Goal: Task Accomplishment & Management: Use online tool/utility

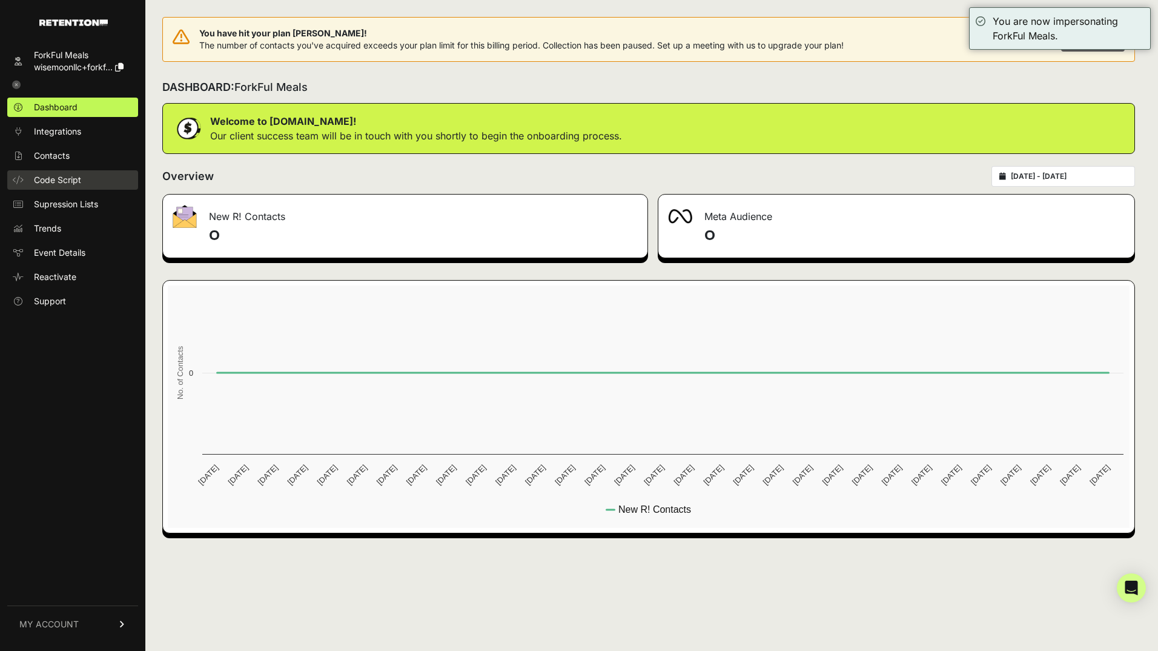
click at [64, 182] on span "Code Script" at bounding box center [57, 180] width 47 height 12
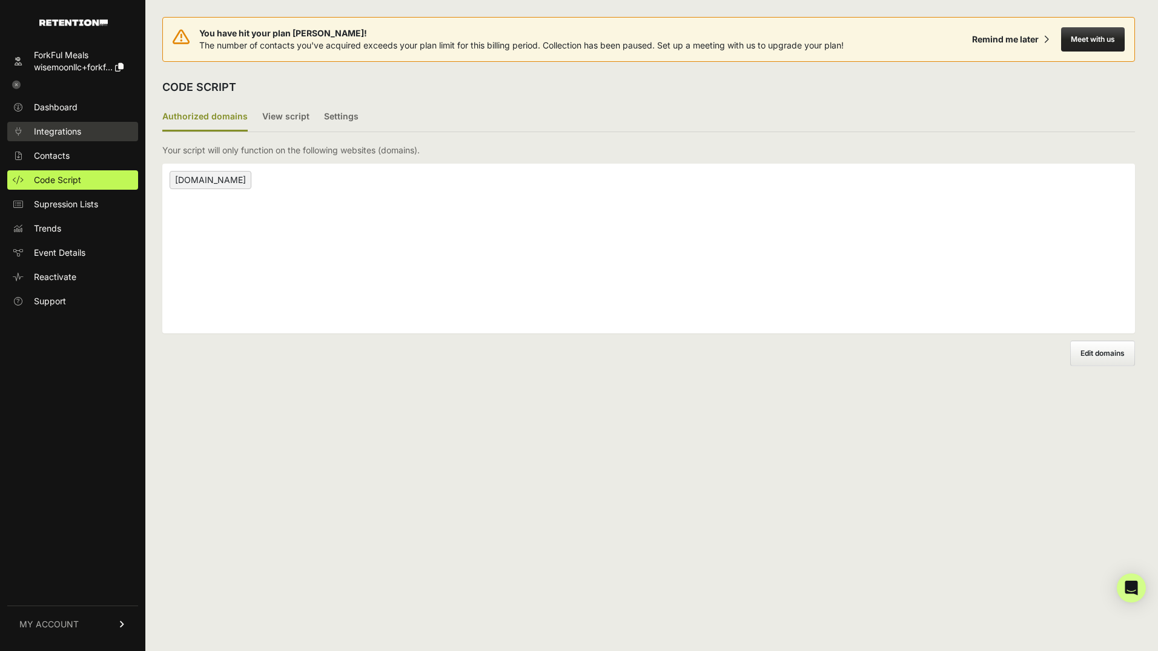
click at [61, 128] on span "Integrations" at bounding box center [57, 131] width 47 height 12
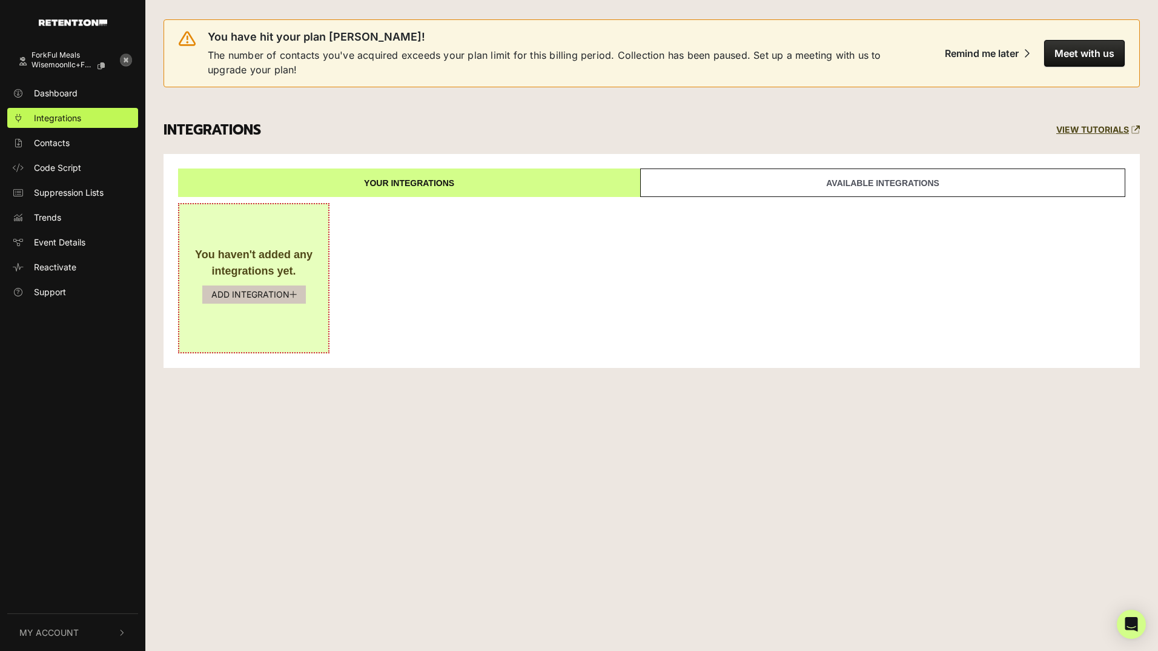
click at [239, 297] on button "ADD INTEGRATION" at bounding box center [254, 294] width 104 height 18
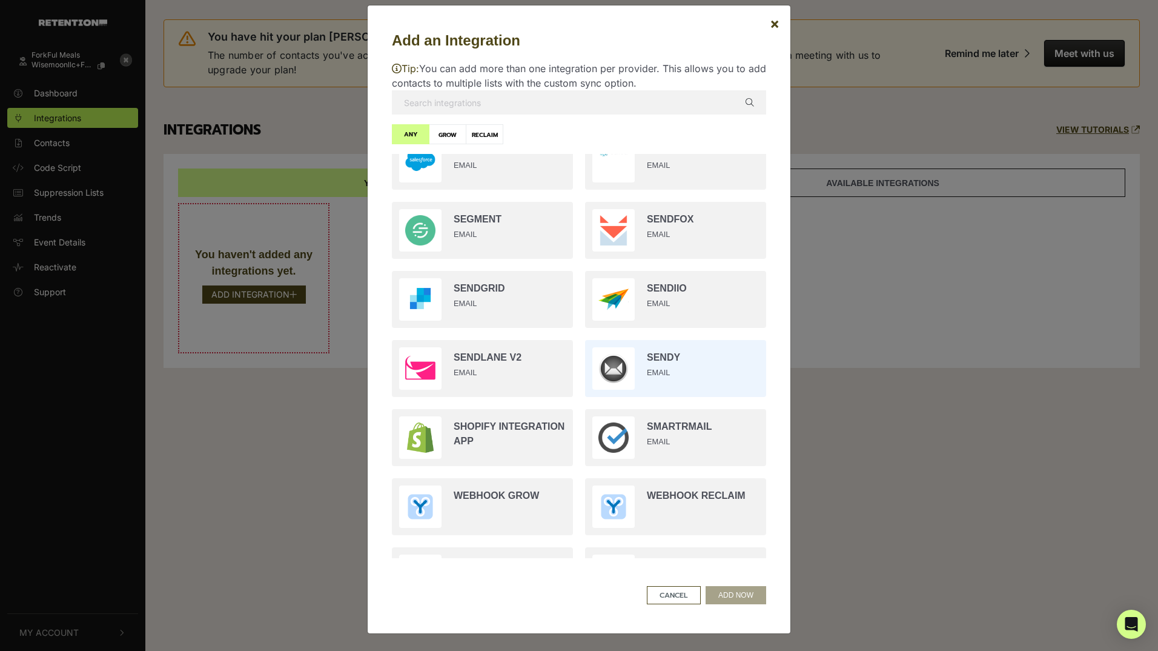
scroll to position [2119, 0]
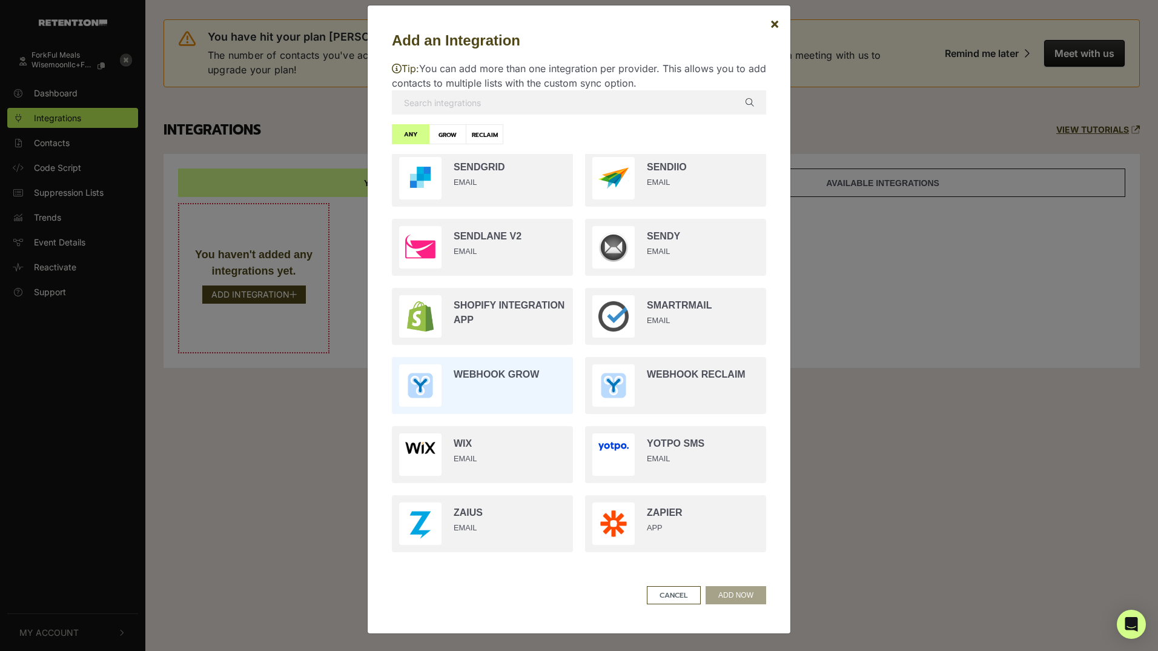
click at [425, 375] on input "radio" at bounding box center [482, 385] width 193 height 69
radio input "true"
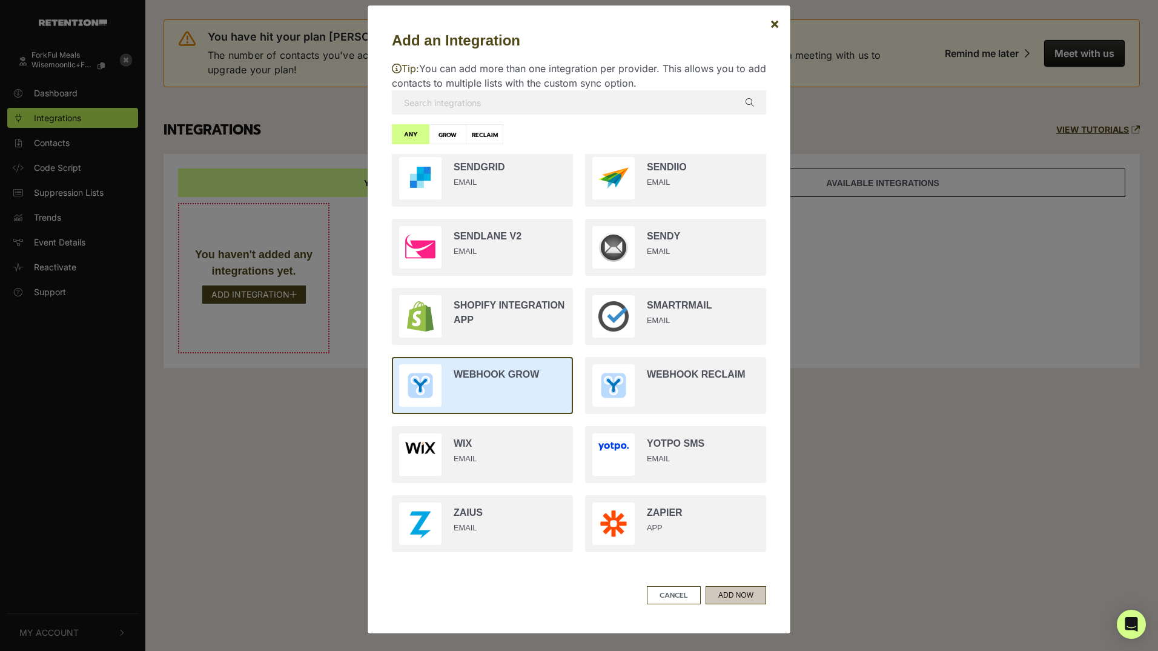
click at [734, 599] on button "ADD NOW" at bounding box center [736, 595] width 61 height 18
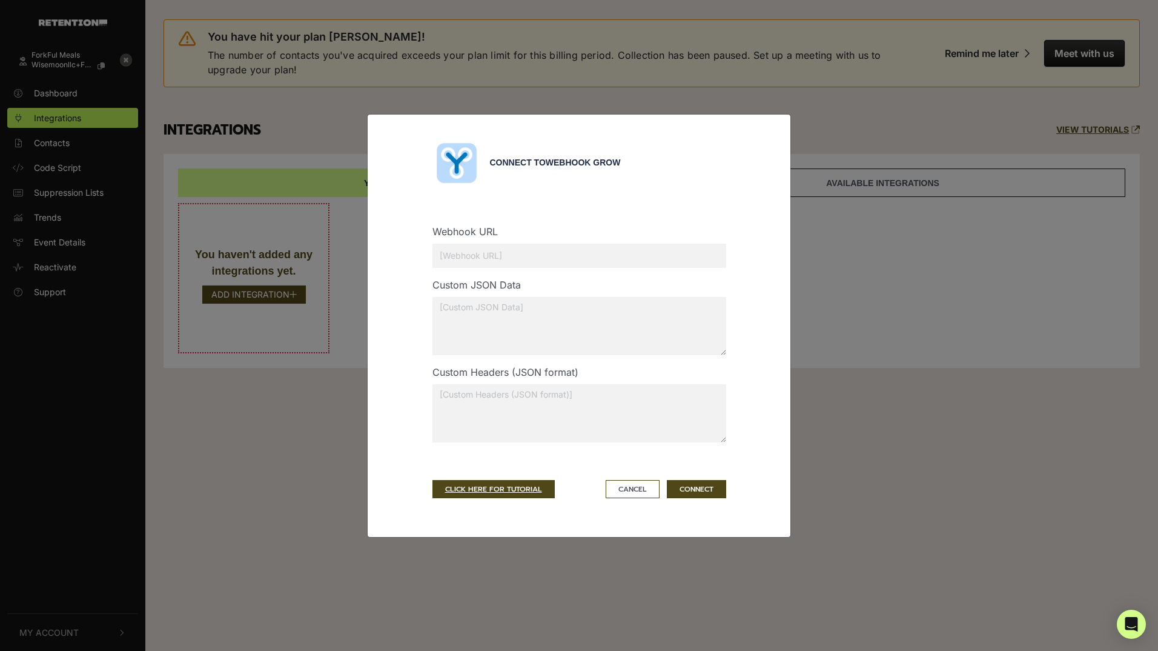
click at [551, 251] on input "text" at bounding box center [580, 256] width 294 height 24
paste input "[URL][DOMAIN_NAME]"
type input "[URL][DOMAIN_NAME]"
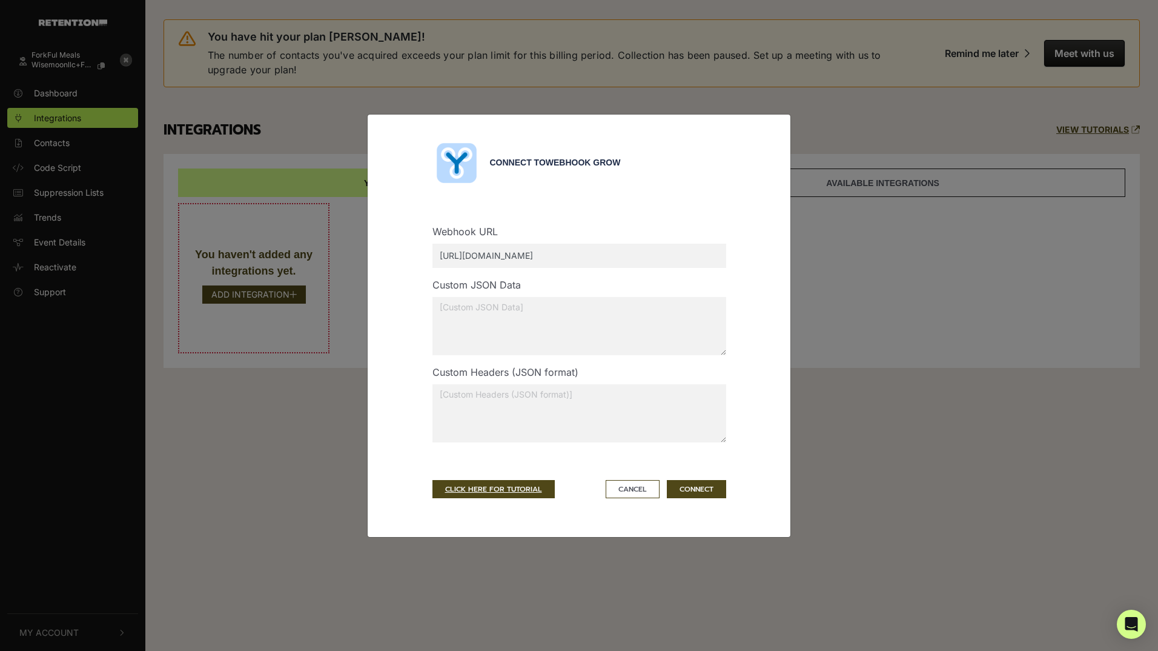
click at [598, 307] on textarea at bounding box center [580, 326] width 294 height 58
paste textarea "{ "apikey": "8FXB4KO75PGBVENLATQK", "list_id": "2137", "comments": "FF" }"
type textarea "{ "apikey": "8FXB4KO75PGBVENLATQK", "list_id": "2137", "comments": "FF" }"
click at [522, 404] on textarea at bounding box center [580, 413] width 294 height 58
paste textarea "{ "Content-Type": "application/json", "Accept": "application/json" }"
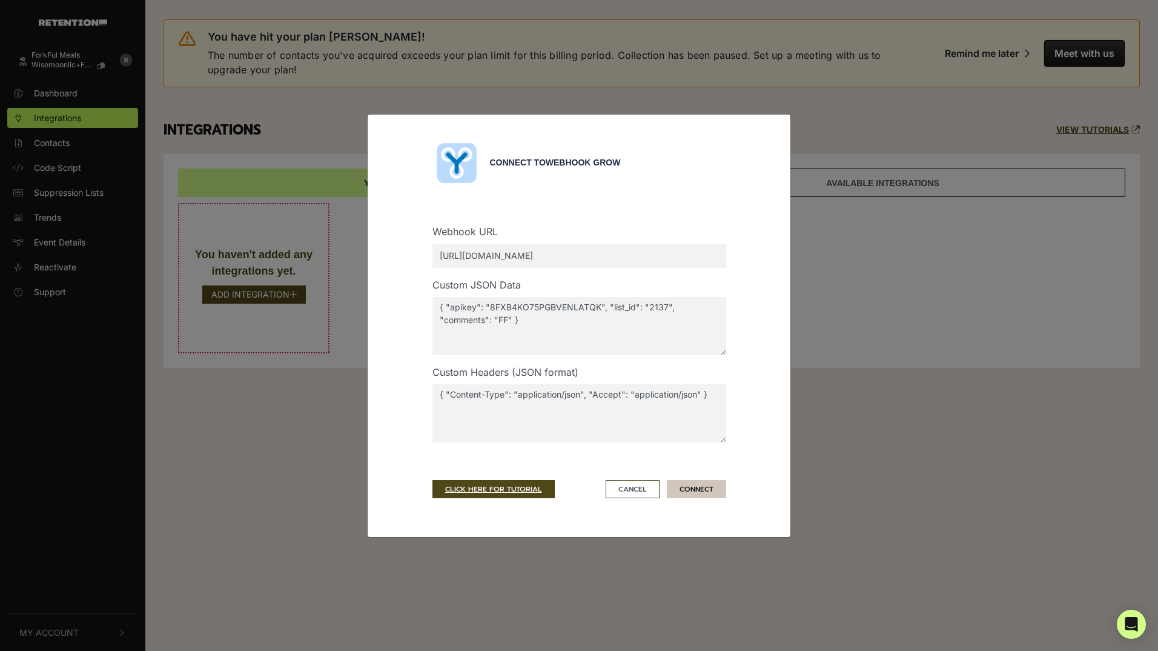
type textarea "{ "Content-Type": "application/json", "Accept": "application/json" }"
click at [697, 488] on button "CONNECT" at bounding box center [696, 489] width 59 height 18
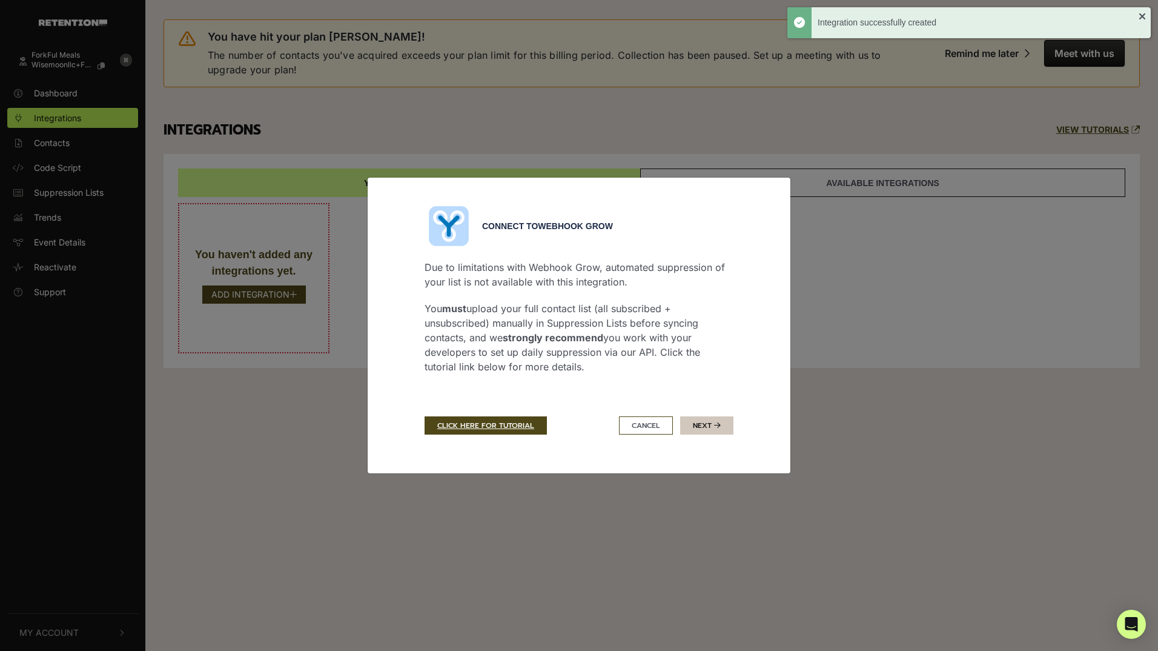
click at [702, 431] on button "Next" at bounding box center [706, 425] width 53 height 18
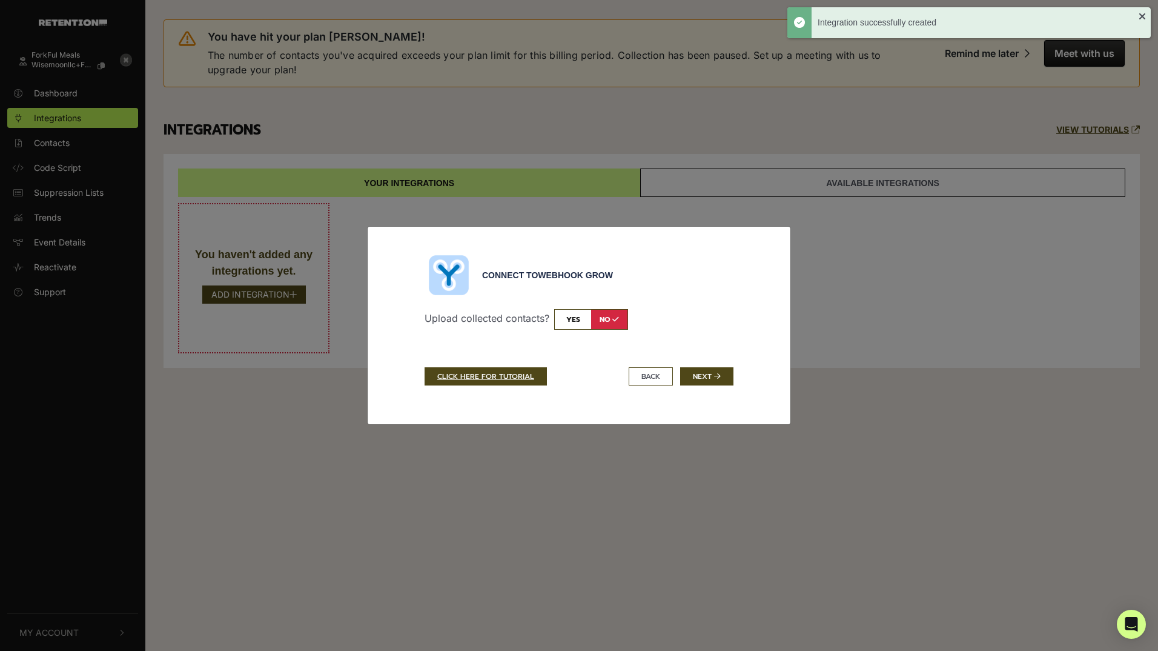
click at [580, 323] on input "checkbox" at bounding box center [591, 319] width 74 height 21
checkbox input "true"
click at [716, 376] on icon "submit" at bounding box center [717, 376] width 7 height 7
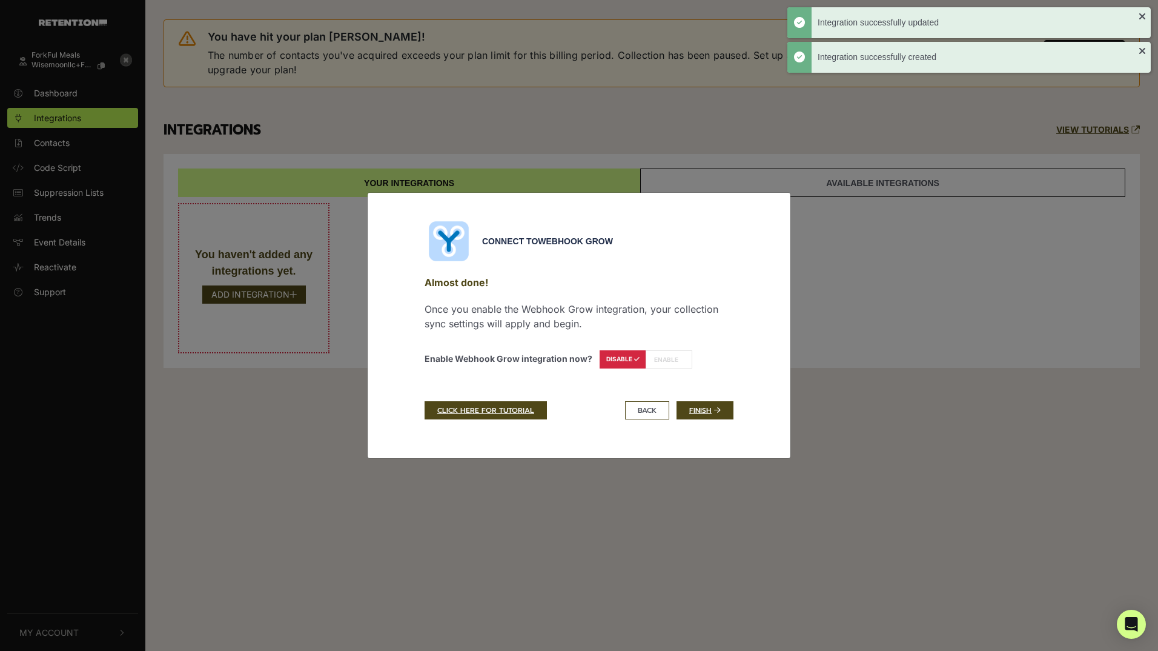
click at [666, 359] on label "ENABLE" at bounding box center [669, 359] width 47 height 18
click at [716, 409] on icon at bounding box center [717, 410] width 7 height 7
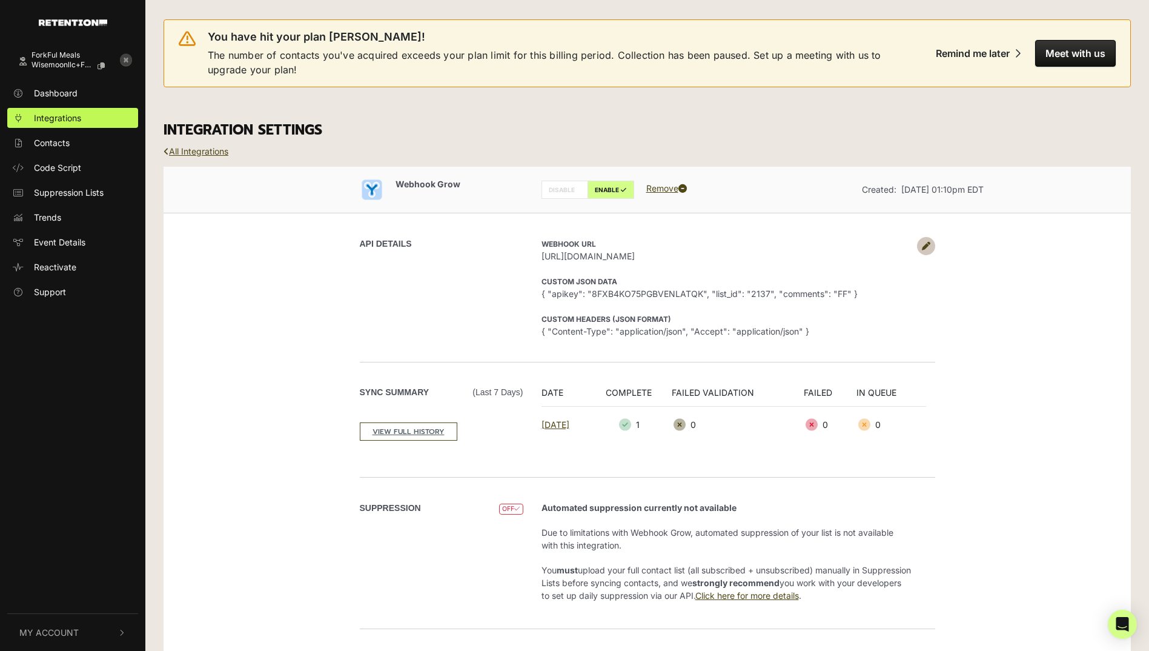
click at [123, 59] on icon at bounding box center [126, 60] width 12 height 12
